Goal: Task Accomplishment & Management: Use online tool/utility

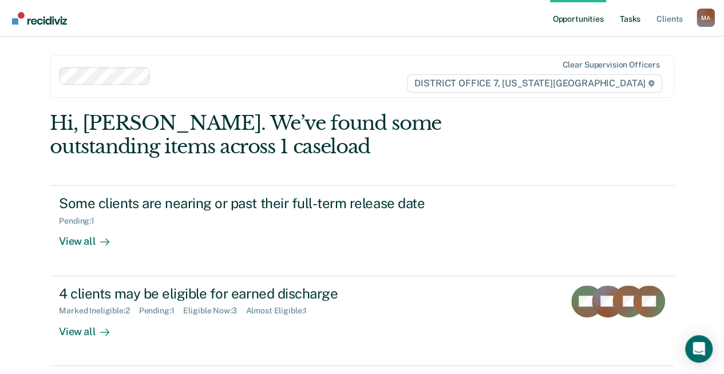
click at [620, 25] on link "Tasks" at bounding box center [629, 18] width 25 height 37
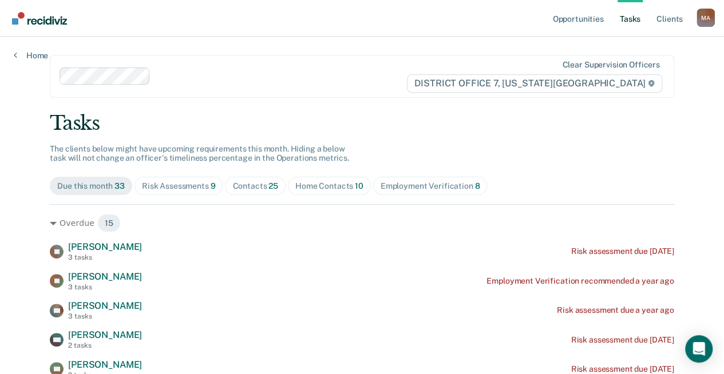
click at [313, 187] on div "Home Contacts 10" at bounding box center [329, 186] width 68 height 10
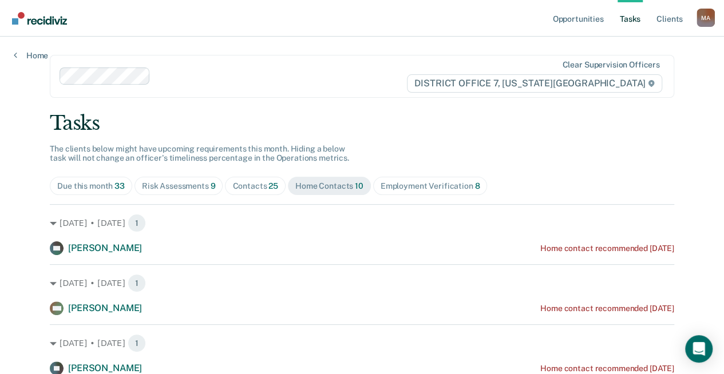
click at [174, 180] on span "Risk Assessments 9" at bounding box center [178, 186] width 89 height 18
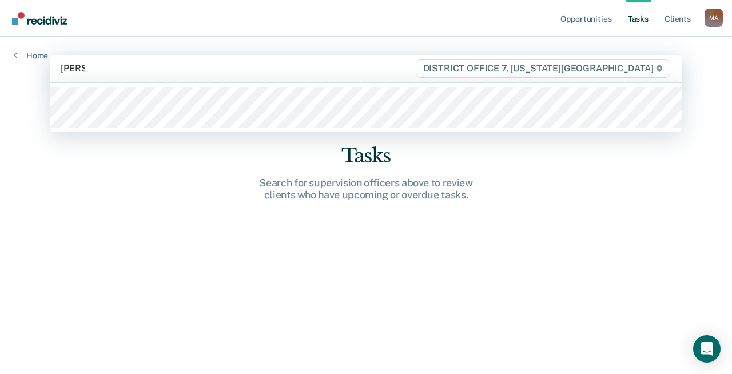
type input "[PERSON_NAME]"
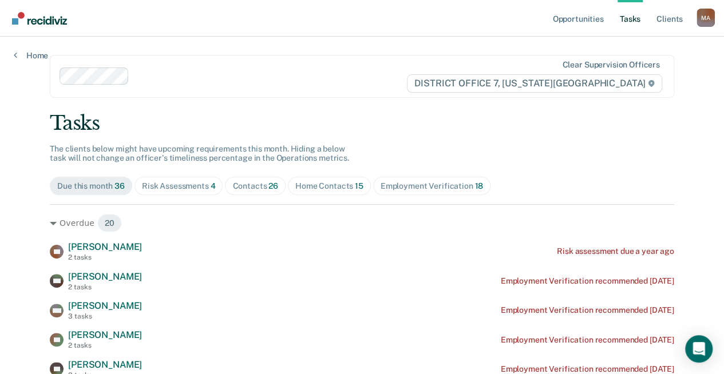
click at [634, 19] on link "Tasks" at bounding box center [629, 18] width 25 height 37
click at [322, 181] on div "Home Contacts 15" at bounding box center [329, 186] width 68 height 10
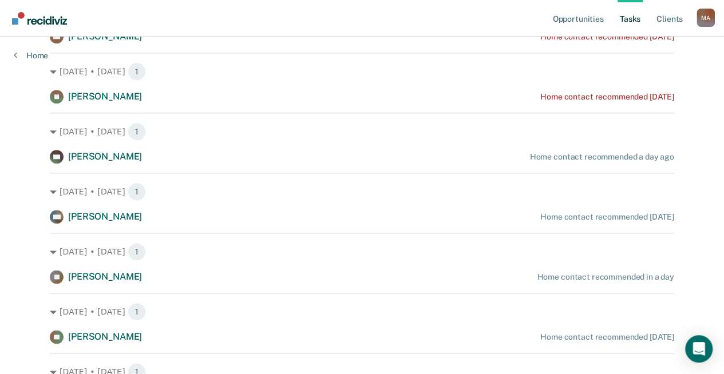
scroll to position [730, 0]
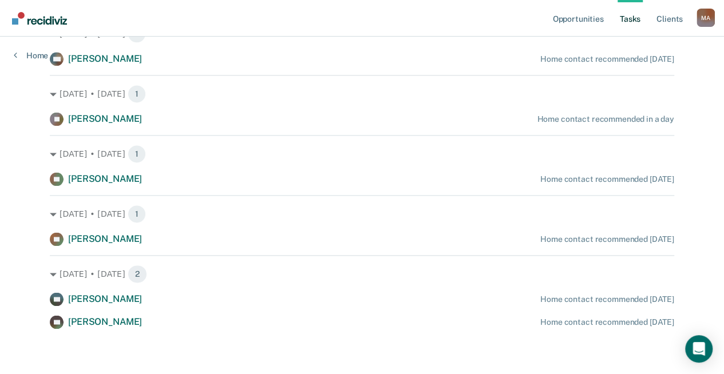
drag, startPoint x: 648, startPoint y: 29, endPoint x: 615, endPoint y: 22, distance: 33.3
click at [644, 29] on ul "Opportunities Tasks Client s" at bounding box center [623, 18] width 146 height 37
click at [622, 19] on link "Tasks" at bounding box center [629, 18] width 25 height 37
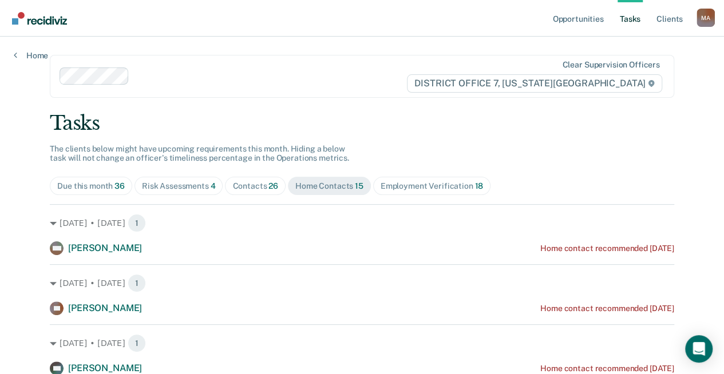
click at [154, 185] on div "Risk Assessments 4" at bounding box center [179, 186] width 74 height 10
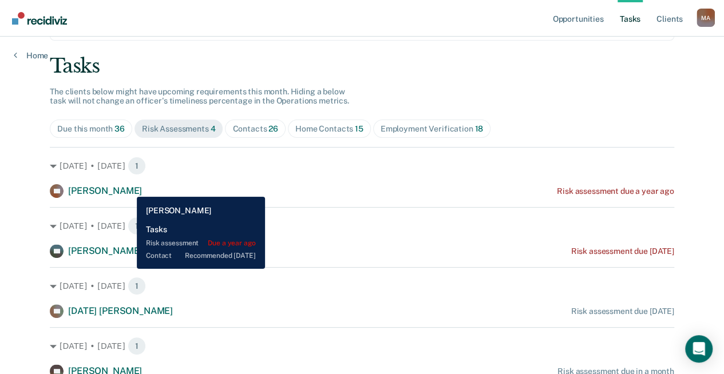
scroll to position [106, 0]
